Goal: Transaction & Acquisition: Purchase product/service

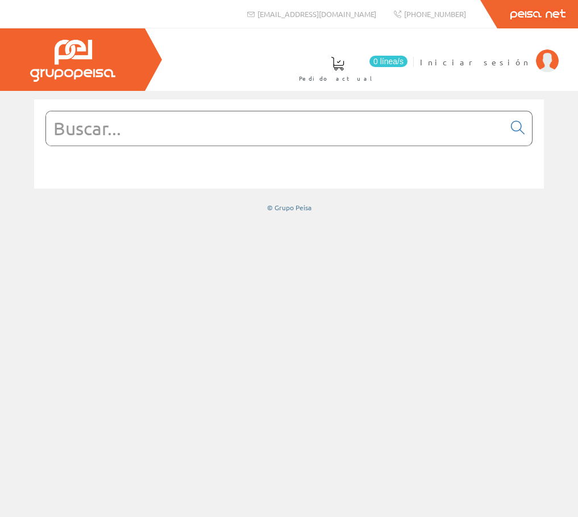
click at [279, 146] on form at bounding box center [288, 145] width 487 height 69
click at [229, 126] on input "text" at bounding box center [275, 128] width 458 height 34
click at [157, 117] on input "text" at bounding box center [275, 128] width 458 height 34
click at [72, 67] on img at bounding box center [72, 61] width 85 height 42
click at [209, 140] on input "text" at bounding box center [275, 128] width 458 height 34
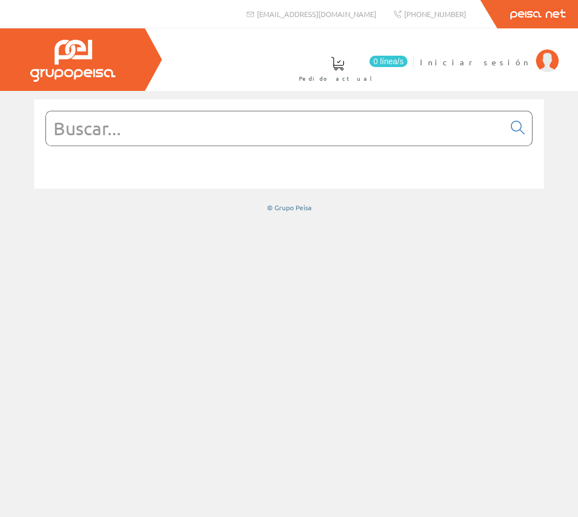
click at [207, 132] on input "text" at bounding box center [275, 128] width 458 height 34
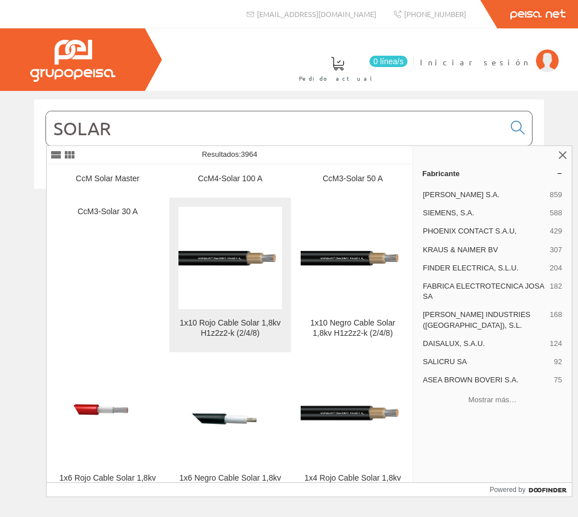
type input "SOLAR"
click at [234, 284] on figure at bounding box center [231, 258] width 104 height 102
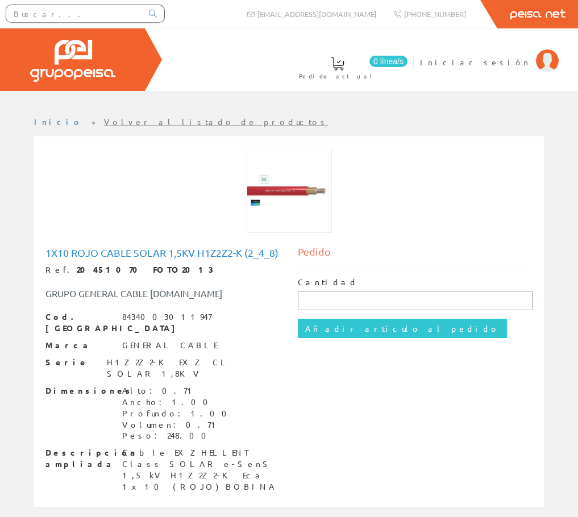
click at [362, 297] on input "text" at bounding box center [415, 300] width 235 height 19
type input "A"
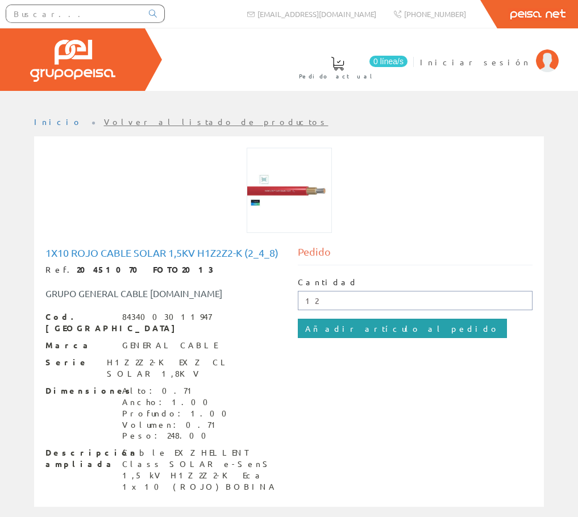
type input "12"
click at [349, 327] on input "Añadir artículo al pedido" at bounding box center [402, 328] width 209 height 19
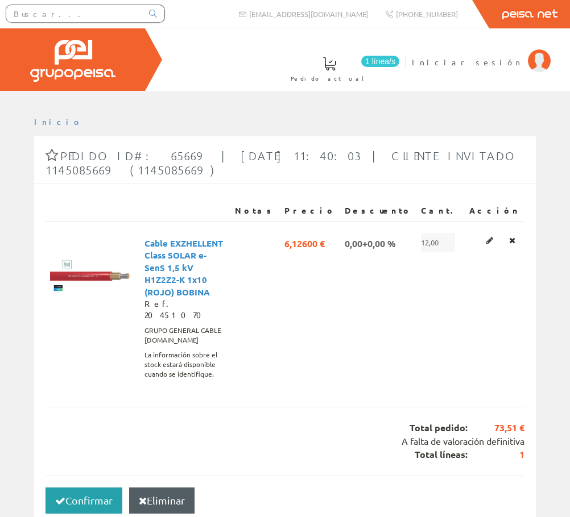
click at [109, 488] on button "Confirmar" at bounding box center [83, 501] width 77 height 26
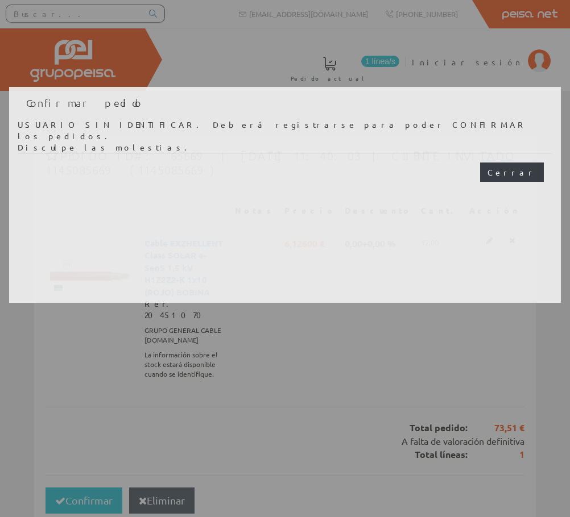
click at [525, 163] on button "Cerrar" at bounding box center [512, 172] width 64 height 19
